Goal: Task Accomplishment & Management: Manage account settings

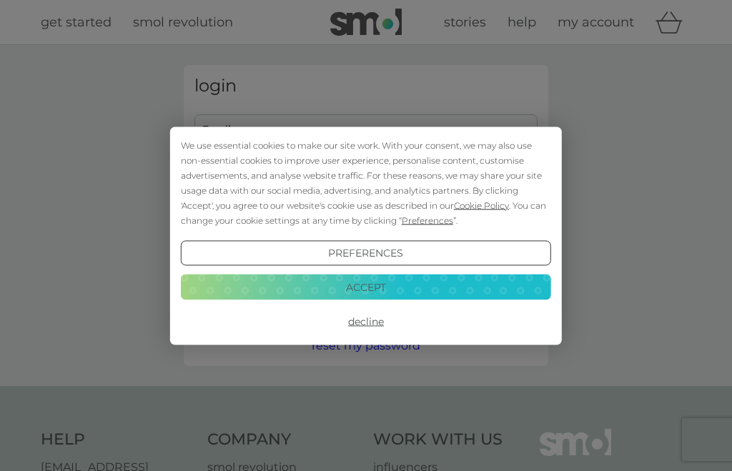
click at [477, 132] on div "We use essential cookies to make our site work. With your consent, we may also …" at bounding box center [366, 236] width 392 height 218
click at [471, 292] on button "Accept" at bounding box center [366, 288] width 370 height 26
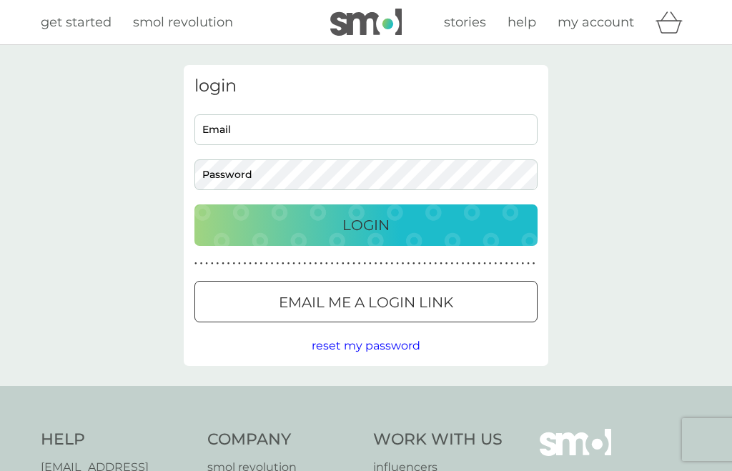
click at [472, 129] on input "Email" at bounding box center [366, 129] width 343 height 31
type input "[EMAIL_ADDRESS][DOMAIN_NAME]"
click at [366, 225] on button "Login" at bounding box center [366, 225] width 343 height 41
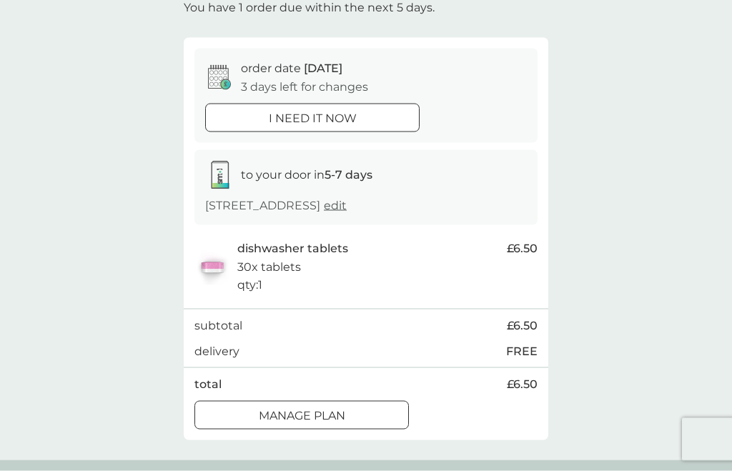
scroll to position [95, 0]
click at [368, 410] on div "Manage plan" at bounding box center [301, 415] width 213 height 19
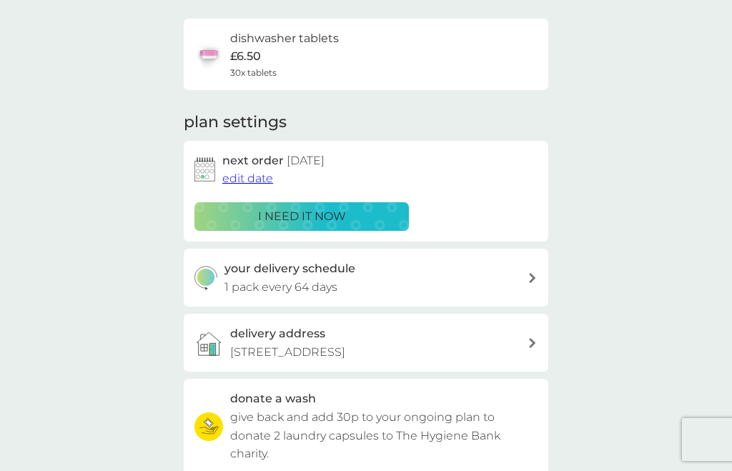
scroll to position [100, 0]
click at [535, 274] on icon at bounding box center [532, 279] width 7 height 10
select select "63"
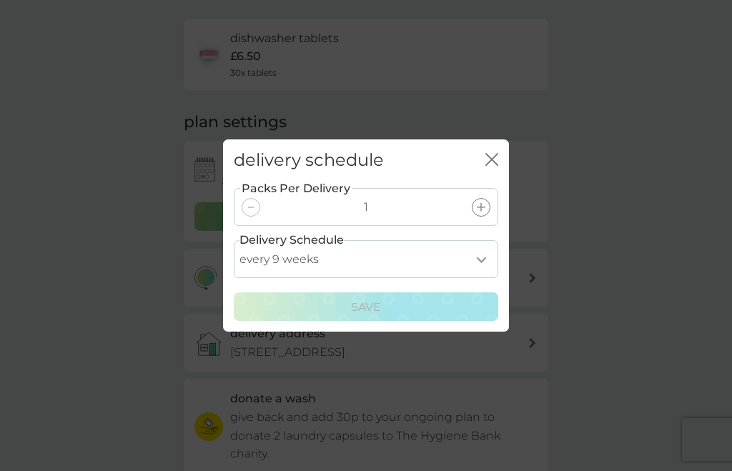
click at [498, 171] on div "close" at bounding box center [492, 160] width 13 height 21
click at [496, 165] on icon "close" at bounding box center [495, 159] width 6 height 11
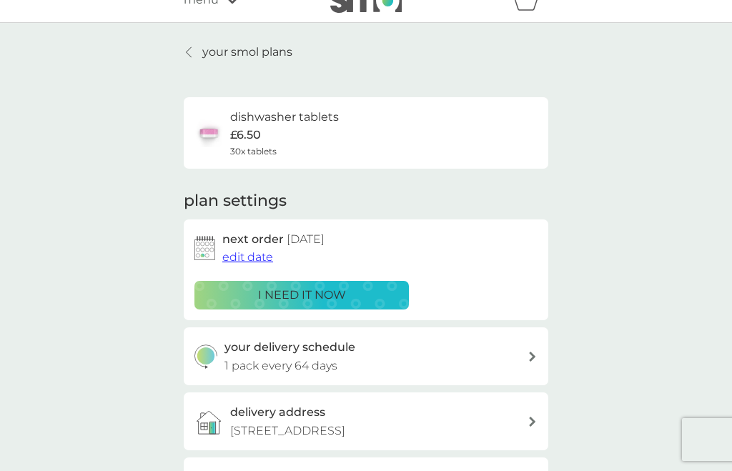
scroll to position [21, 0]
click at [262, 252] on span "edit date" at bounding box center [247, 258] width 51 height 14
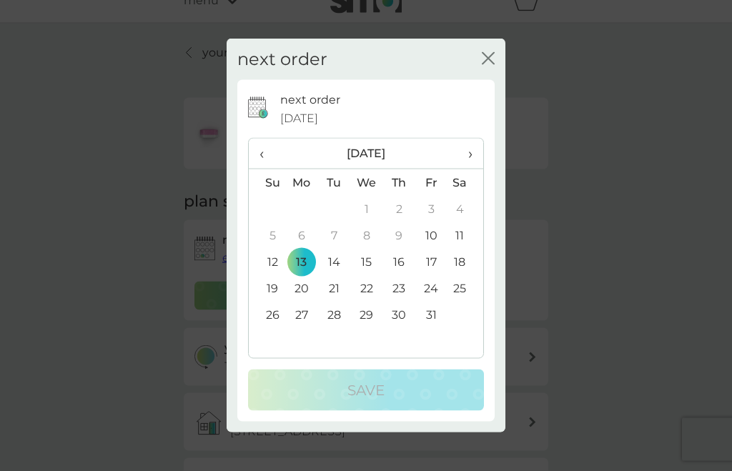
scroll to position [22, 0]
click at [473, 169] on th "›" at bounding box center [466, 154] width 36 height 31
click at [305, 249] on td "3" at bounding box center [301, 235] width 33 height 26
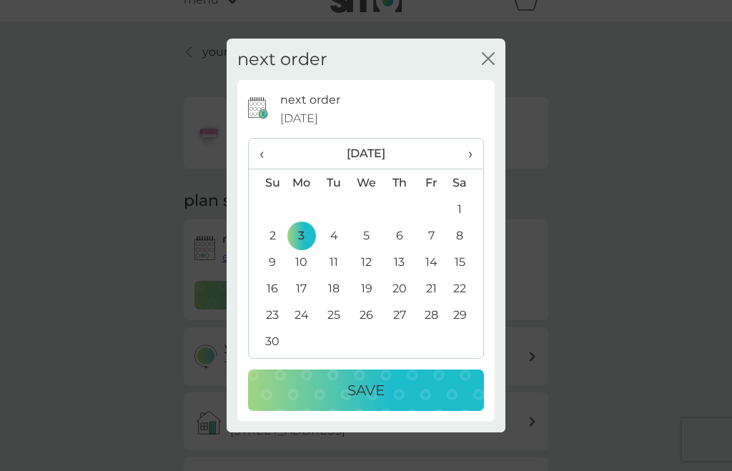
click at [436, 402] on div "Save" at bounding box center [365, 390] width 207 height 23
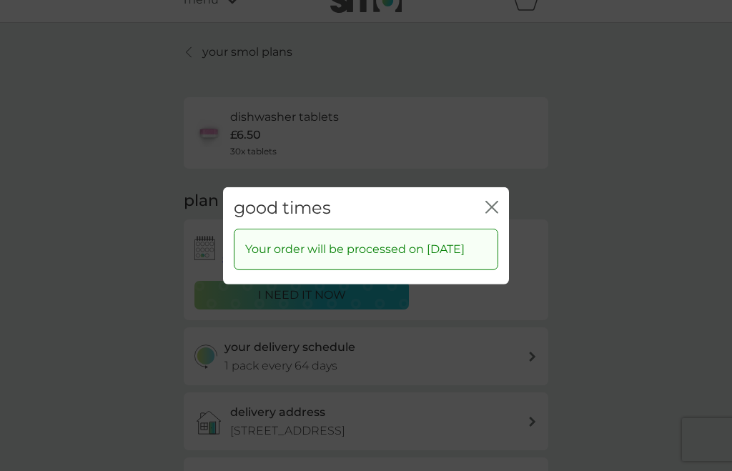
click at [497, 213] on icon "close" at bounding box center [492, 206] width 13 height 13
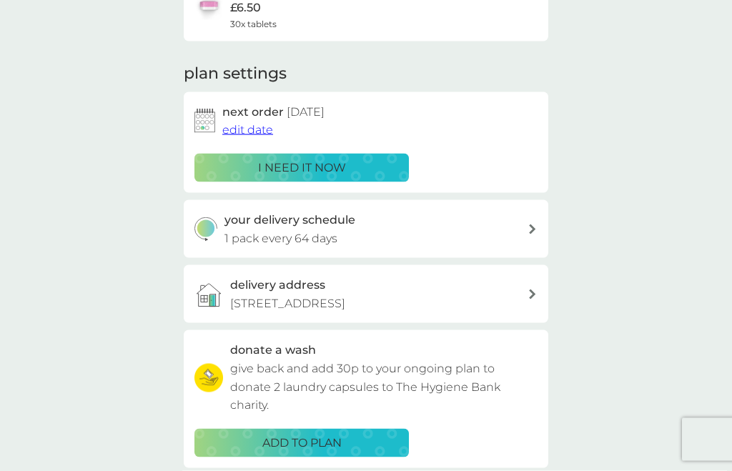
scroll to position [0, 0]
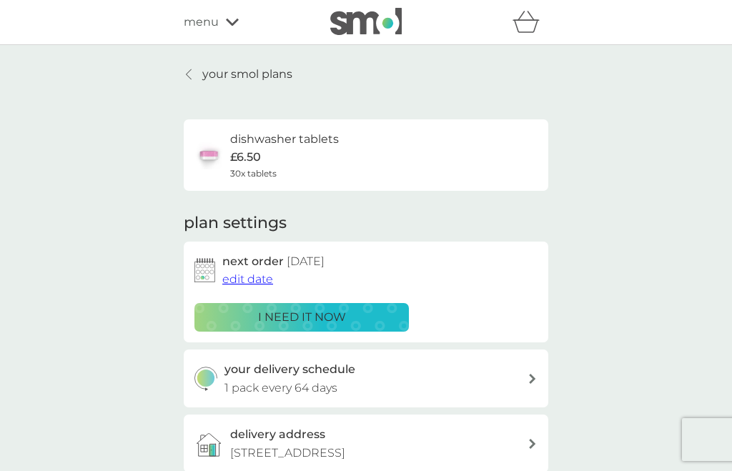
click at [224, 23] on div "menu" at bounding box center [245, 22] width 122 height 19
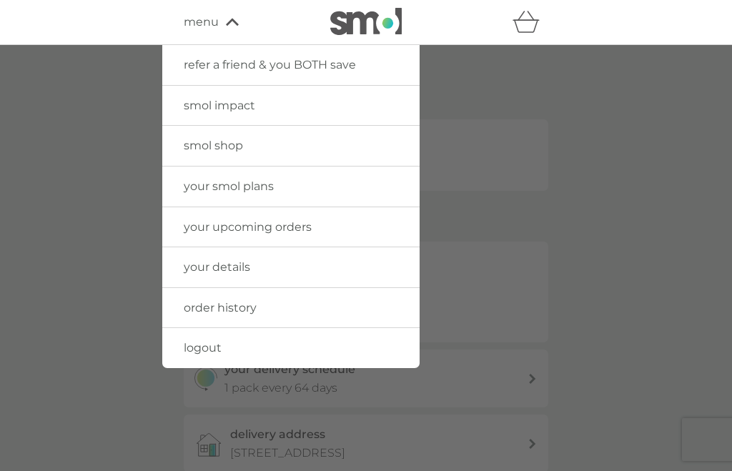
click at [352, 141] on link "smol shop" at bounding box center [290, 146] width 257 height 40
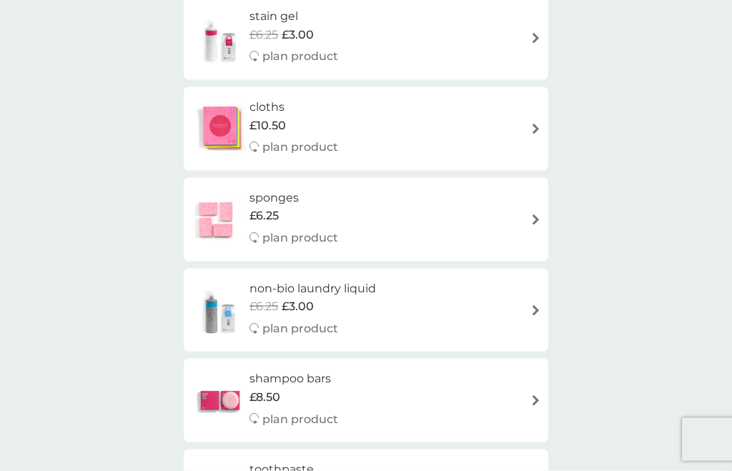
scroll to position [1857, 0]
